Goal: Find specific page/section: Find specific page/section

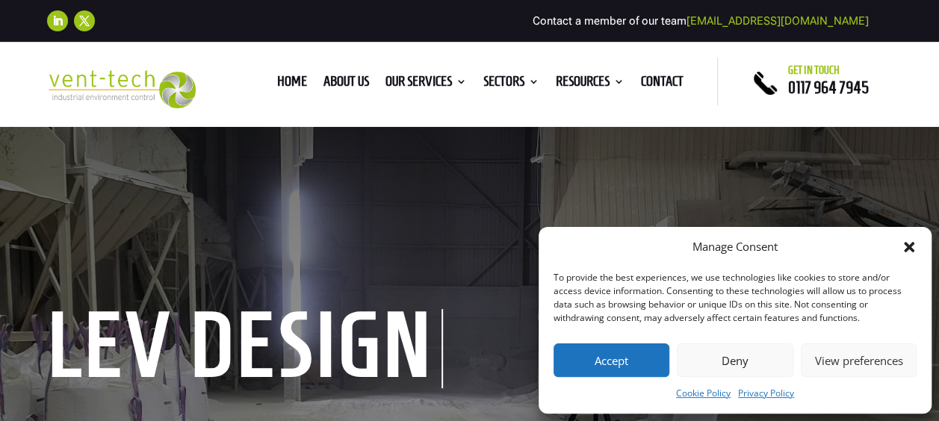
click at [729, 365] on button "Deny" at bounding box center [735, 361] width 116 height 34
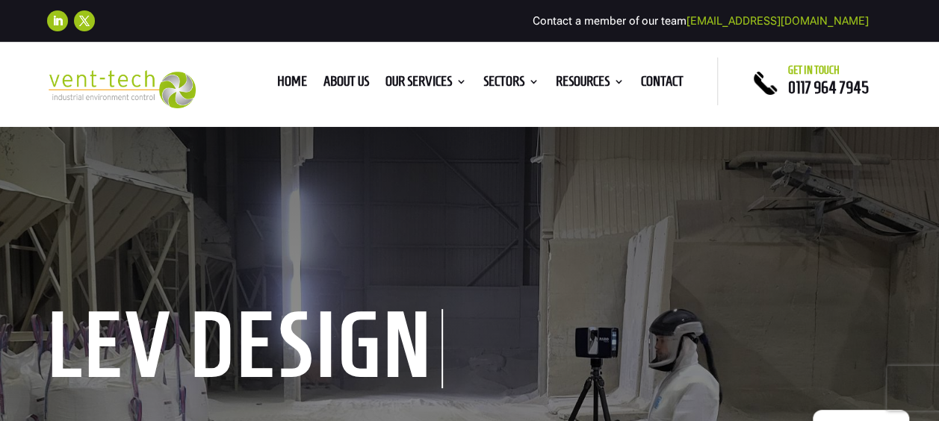
scroll to position [30, 0]
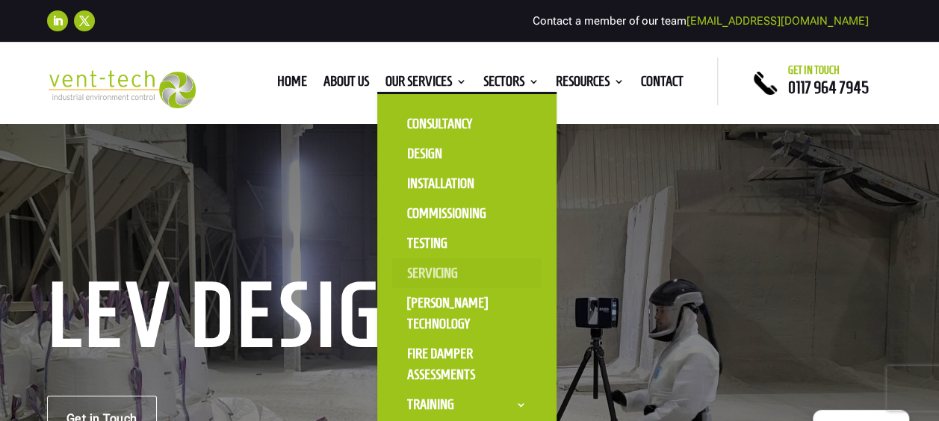
click at [431, 273] on link "Servicing" at bounding box center [466, 273] width 149 height 30
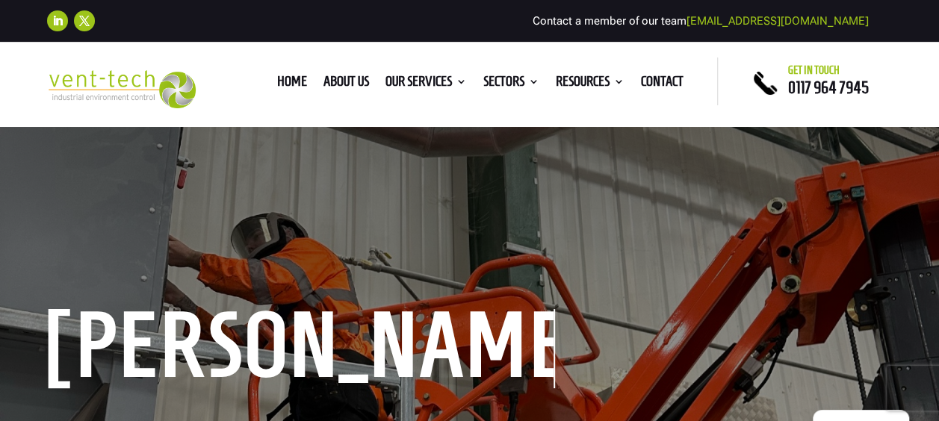
click at [491, 341] on h1 "[PERSON_NAME]" at bounding box center [301, 348] width 508 height 79
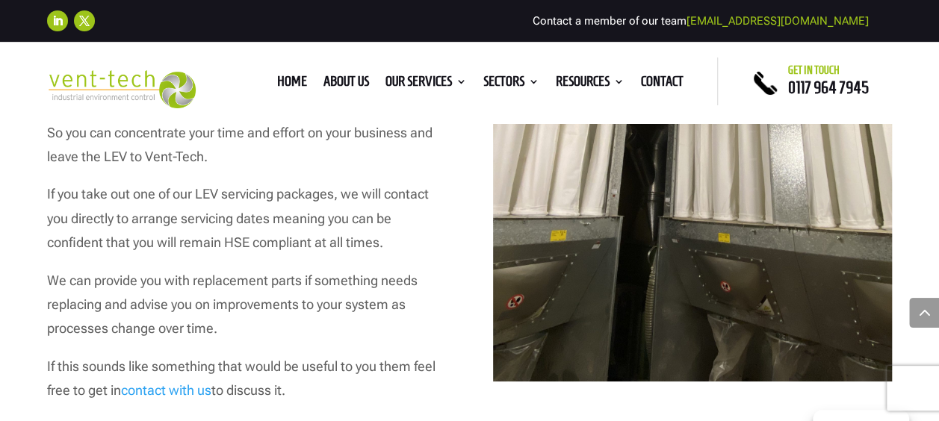
scroll to position [5379, 0]
